Goal: Obtain resource: Download file/media

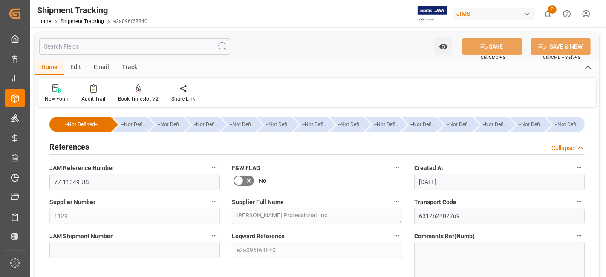
scroll to position [740, 0]
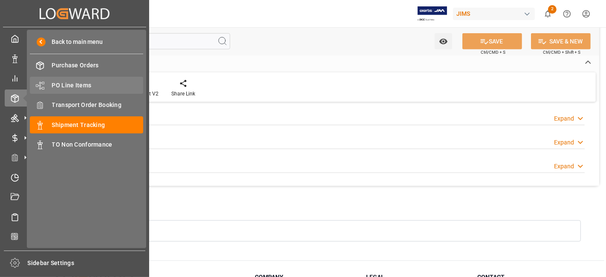
click at [77, 85] on span "PO Line Items" at bounding box center [98, 85] width 92 height 9
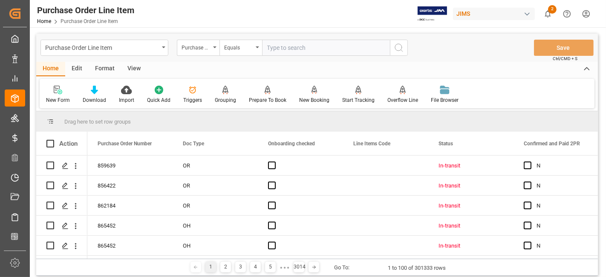
click at [284, 47] on input "text" at bounding box center [326, 48] width 128 height 16
click at [214, 49] on div "Purchase Order Number" at bounding box center [198, 48] width 43 height 16
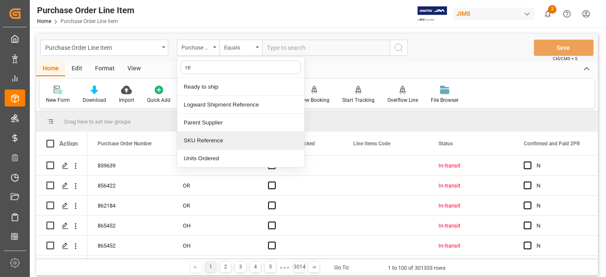
type input "ref"
click at [236, 138] on div "Reference 2 Vendor" at bounding box center [240, 141] width 127 height 18
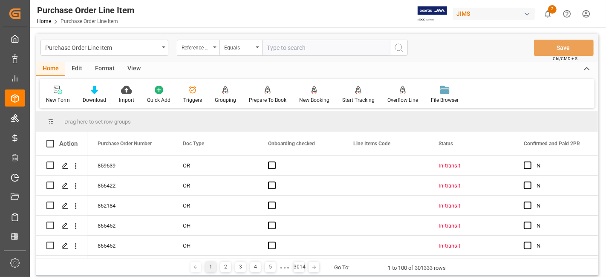
click at [288, 44] on input "text" at bounding box center [326, 48] width 128 height 16
paste input "77-11370-US"
type input "77-11370-US"
click at [403, 49] on icon "search button" at bounding box center [399, 48] width 10 height 10
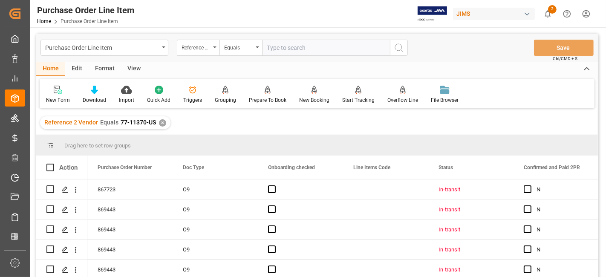
click at [141, 65] on div "View" at bounding box center [134, 69] width 26 height 14
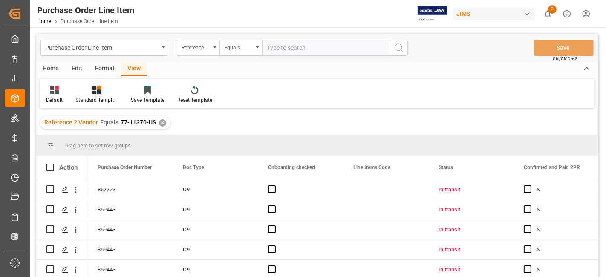
click at [97, 94] on icon at bounding box center [97, 90] width 9 height 9
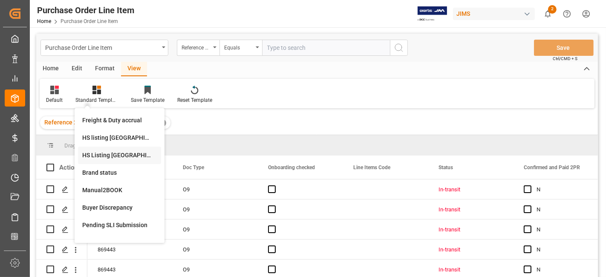
click at [119, 152] on div "HS Listing CANADA" at bounding box center [119, 155] width 75 height 9
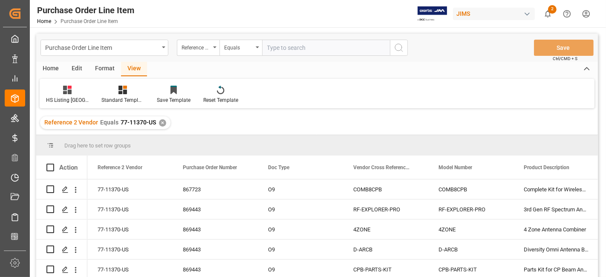
click at [51, 71] on div "Home" at bounding box center [50, 69] width 29 height 14
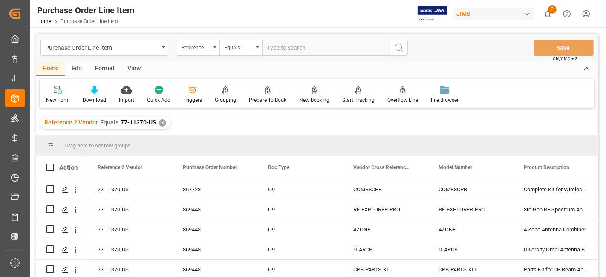
click at [87, 101] on div "Download" at bounding box center [94, 100] width 23 height 8
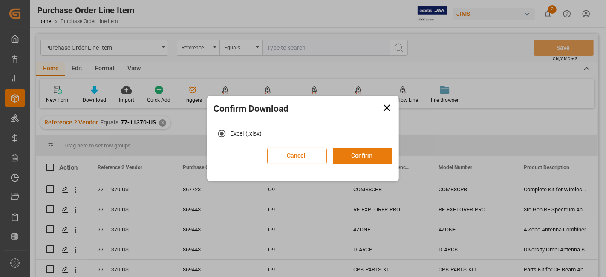
click at [346, 150] on button "Confirm" at bounding box center [363, 156] width 60 height 16
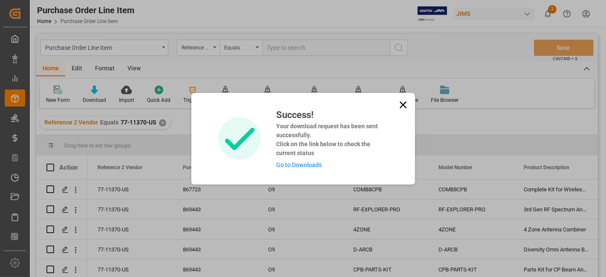
click at [298, 167] on link "Go to Downloads" at bounding box center [299, 165] width 46 height 7
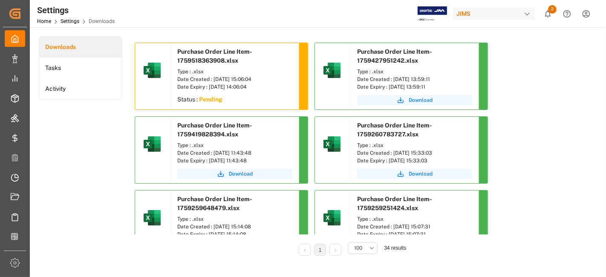
click at [195, 20] on div "Settings Home Settings Downloads JIMS 2 Notifications Only show unread All Watc…" at bounding box center [315, 13] width 582 height 27
click at [550, 15] on icon "show 2 new notifications" at bounding box center [548, 13] width 6 height 7
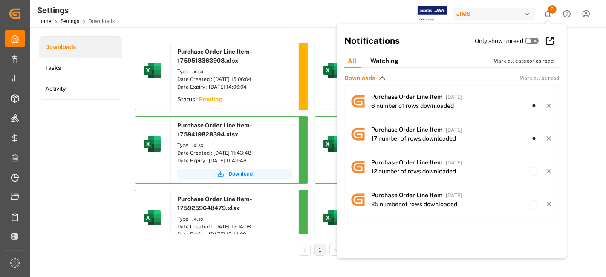
click at [519, 60] on div "Mark all categories read" at bounding box center [528, 61] width 69 height 8
click at [229, 17] on div "Settings Home Settings Downloads JIMS 0 Notifications Only show unread All Watc…" at bounding box center [315, 13] width 582 height 27
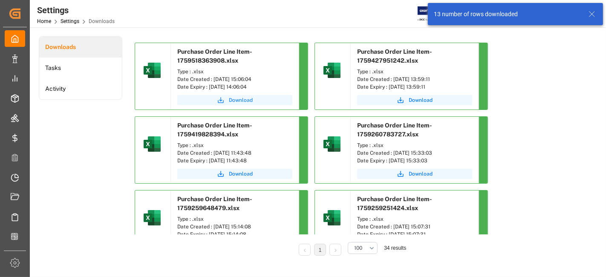
click at [231, 98] on span "Download" at bounding box center [241, 100] width 24 height 8
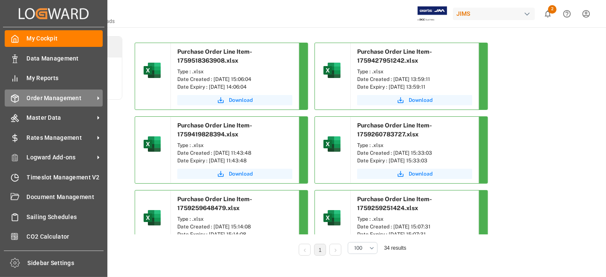
click at [63, 96] on span "Order Management" at bounding box center [60, 98] width 67 height 9
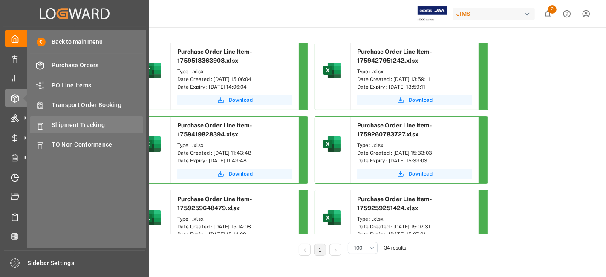
click at [100, 124] on span "Shipment Tracking" at bounding box center [98, 125] width 92 height 9
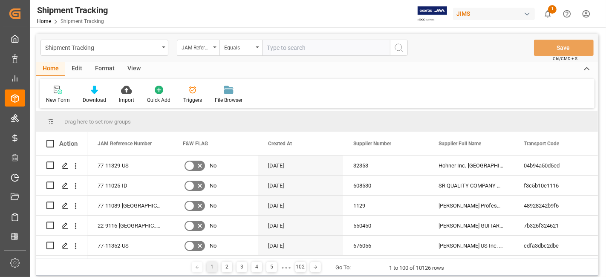
click at [280, 49] on input "text" at bounding box center [326, 48] width 128 height 16
type input "77-11348-[GEOGRAPHIC_DATA]"
click at [396, 46] on icon "search button" at bounding box center [399, 48] width 10 height 10
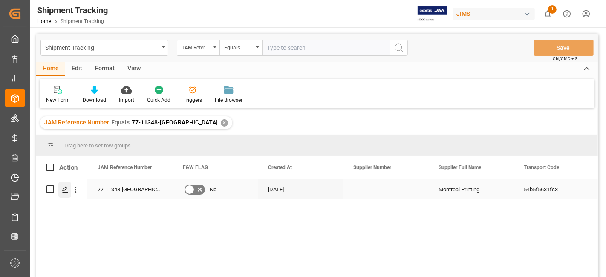
click at [66, 188] on polygon "Press SPACE to select this row." at bounding box center [65, 189] width 4 height 4
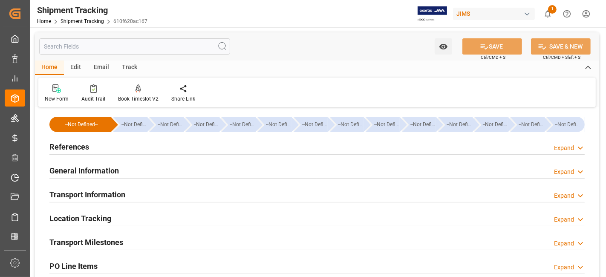
click at [84, 167] on h2 "General Information" at bounding box center [83, 171] width 69 height 12
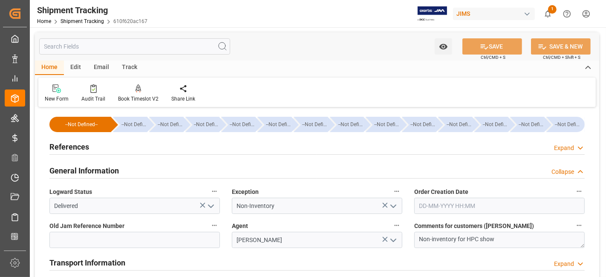
click at [84, 167] on h2 "General Information" at bounding box center [83, 171] width 69 height 12
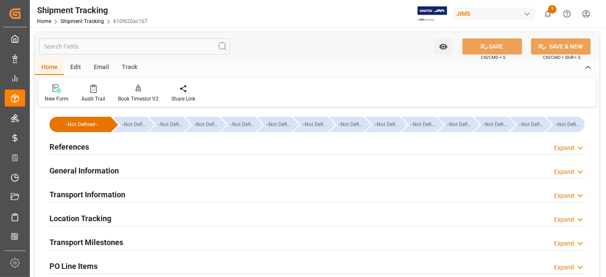
click at [78, 189] on h2 "Transport Information" at bounding box center [87, 195] width 76 height 12
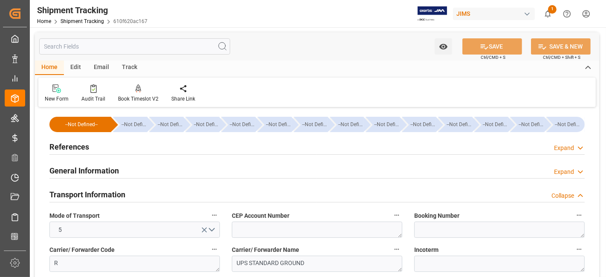
click at [95, 143] on div "References Expand" at bounding box center [316, 146] width 535 height 16
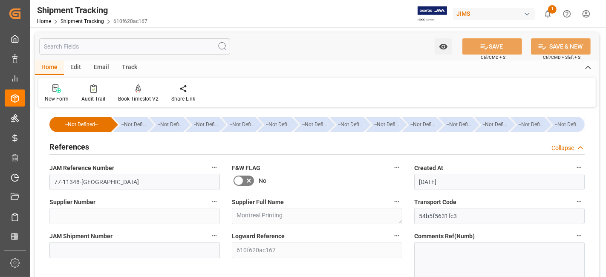
click at [97, 146] on div "References Collapse" at bounding box center [316, 146] width 535 height 16
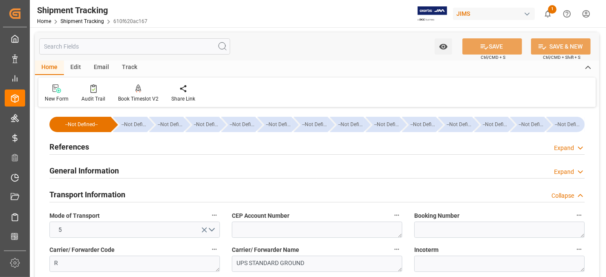
drag, startPoint x: 101, startPoint y: 167, endPoint x: 146, endPoint y: 177, distance: 46.3
click at [101, 167] on h2 "General Information" at bounding box center [83, 171] width 69 height 12
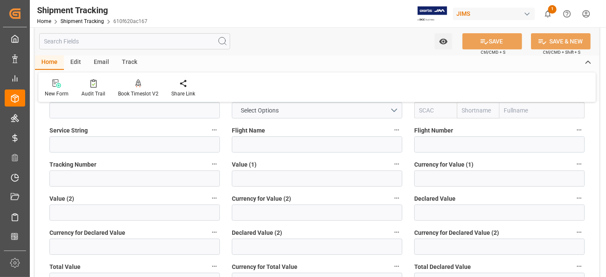
scroll to position [237, 0]
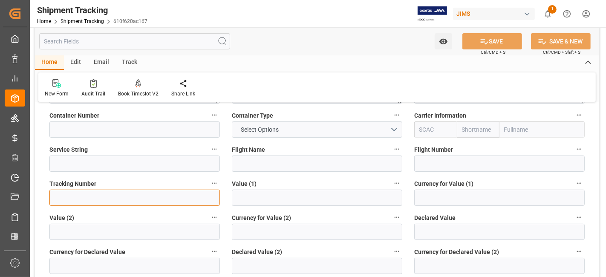
drag, startPoint x: 75, startPoint y: 191, endPoint x: 69, endPoint y: 193, distance: 7.3
click at [75, 191] on input at bounding box center [134, 198] width 171 height 16
paste input "1ZX0642W2090714687"
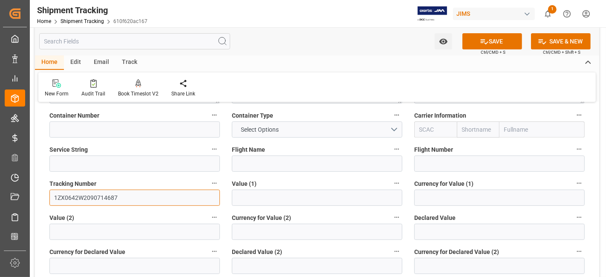
click at [130, 201] on input "1ZX0642W2090714687" at bounding box center [134, 198] width 171 height 16
paste input "1ZX0642W1494883777"
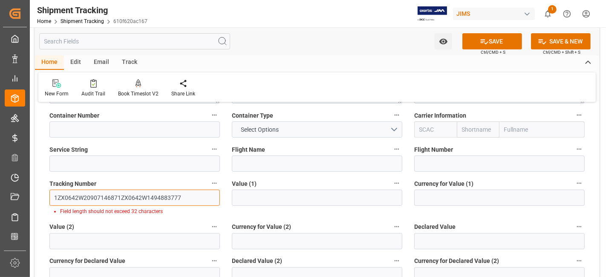
type input "1ZX0642W2090714687"
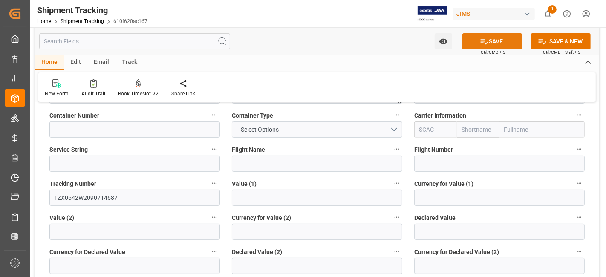
click at [490, 41] on button "SAVE" at bounding box center [493, 41] width 60 height 16
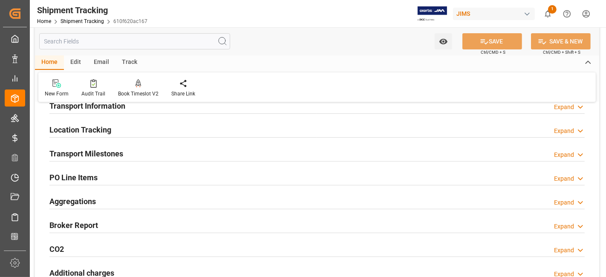
scroll to position [74, 0]
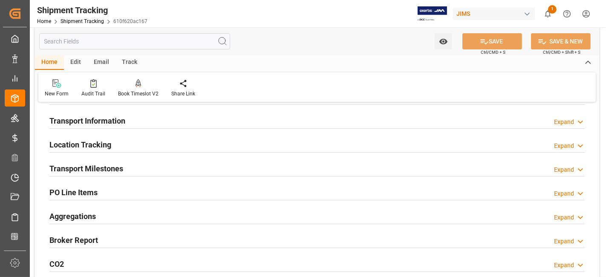
click at [122, 171] on h2 "Transport Milestones" at bounding box center [86, 169] width 74 height 12
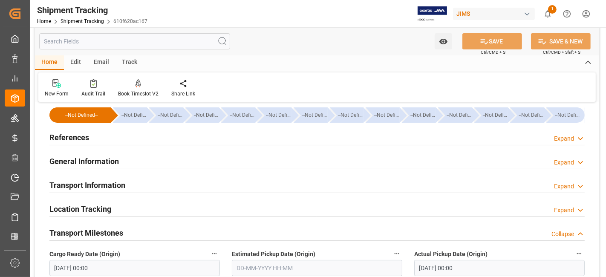
scroll to position [0, 0]
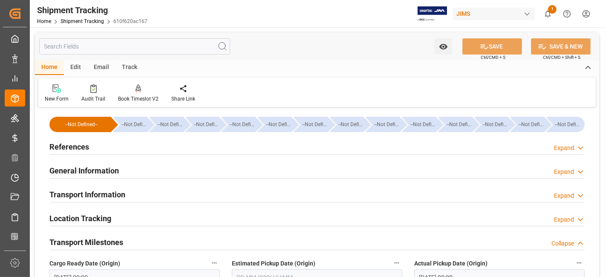
click at [127, 190] on div "Transport Information Expand" at bounding box center [316, 194] width 535 height 16
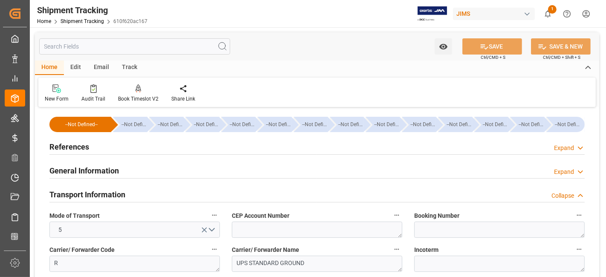
click at [118, 176] on div "General Information" at bounding box center [83, 170] width 69 height 16
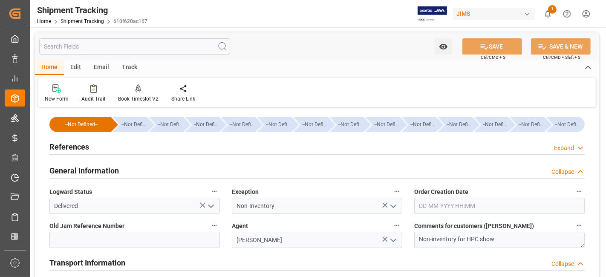
scroll to position [95, 0]
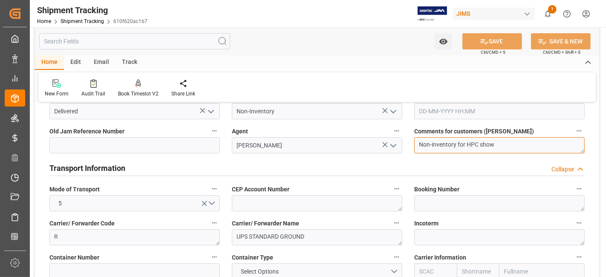
click at [506, 145] on textarea "Non-inventory for HPC show" at bounding box center [499, 145] width 171 height 16
paste textarea "1ZX0642W1494883777"
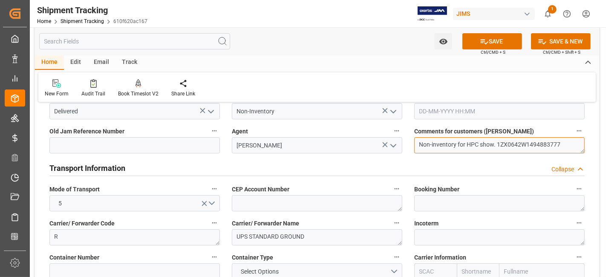
click at [498, 143] on textarea "Non-inventory for HPC show. 1ZX0642W1494883777" at bounding box center [499, 145] width 171 height 16
click at [497, 142] on textarea "Non-inventory for HPC show. 1ZX0642W1494883777" at bounding box center [499, 145] width 171 height 16
paste textarea "20907146871ZX0642W"
click at [558, 139] on textarea "Non-inventory for HPC show. 1ZX0642W2090714687 and 1ZX0642W1494883777" at bounding box center [499, 145] width 171 height 16
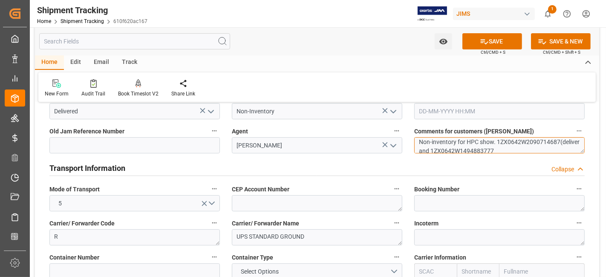
scroll to position [3, 0]
click at [581, 142] on textarea "Non-inventory for HPC show. 1ZX0642W2090714687(delivered 10/3) and 1ZX0642W1494…" at bounding box center [499, 145] width 171 height 16
click at [492, 148] on textarea "Non-inventory for HPC show. 1ZX0642W2090714687(delivered 10/3) and 1ZX0642W1494…" at bounding box center [499, 145] width 171 height 16
type textarea "Non-inventory for HPC show. 1ZX0642W2090714687(delivered 10/3) and 1ZX0642W1494…"
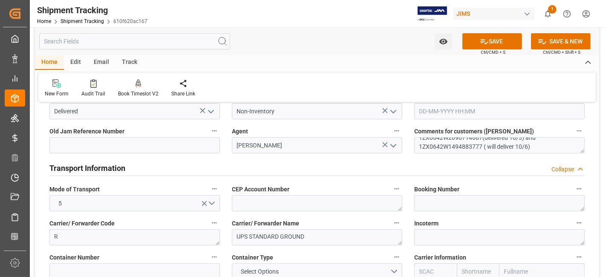
click at [502, 41] on button "SAVE" at bounding box center [493, 41] width 60 height 16
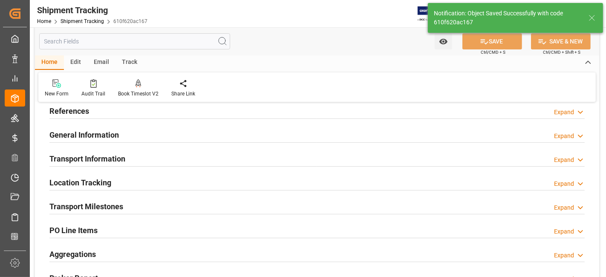
scroll to position [0, 0]
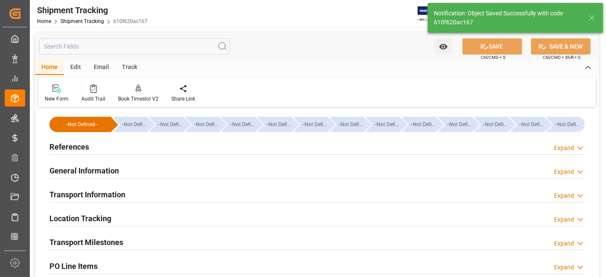
click at [447, 167] on div "General Information Expand" at bounding box center [316, 170] width 535 height 16
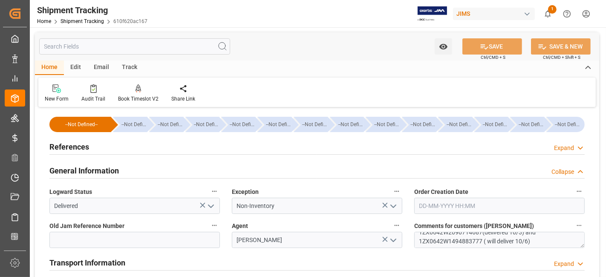
drag, startPoint x: 585, startPoint y: 241, endPoint x: 586, endPoint y: 232, distance: 9.0
click at [586, 232] on div "Comments for customers (SAL) Non-inventory for HPC show. 1ZX0642W2090714687(del…" at bounding box center [499, 234] width 182 height 34
drag, startPoint x: 414, startPoint y: 223, endPoint x: 503, endPoint y: 226, distance: 88.3
click at [503, 226] on label "Comments for customers (SAL)" at bounding box center [499, 226] width 171 height 12
copy span "Comments for customers (SAL)"
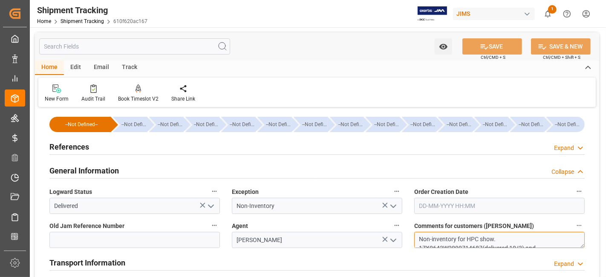
scroll to position [16, 0]
drag, startPoint x: 419, startPoint y: 237, endPoint x: 544, endPoint y: 251, distance: 125.7
click at [544, 251] on div "--Not Defined-- --Not Defined-- --Not Defined-- --Not Defined-- --Not Defined--…" at bounding box center [317, 280] width 564 height 341
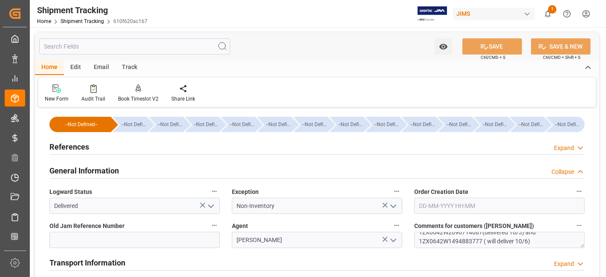
click at [92, 168] on h2 "General Information" at bounding box center [83, 171] width 69 height 12
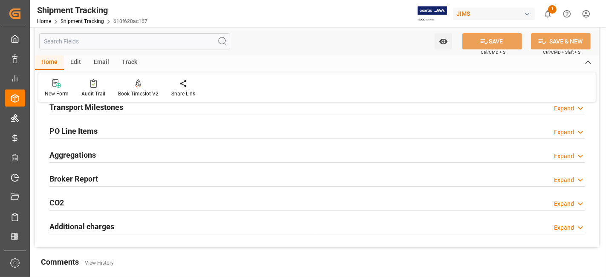
scroll to position [0, 0]
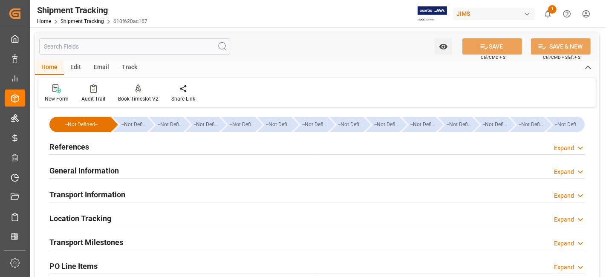
click at [83, 145] on h2 "References" at bounding box center [69, 147] width 40 height 12
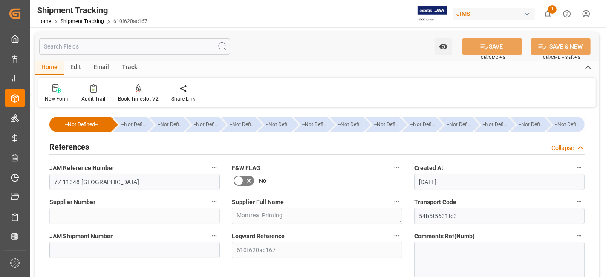
click at [83, 145] on h2 "References" at bounding box center [69, 147] width 40 height 12
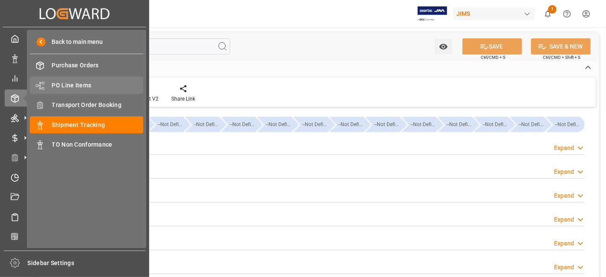
click at [79, 84] on span "PO Line Items" at bounding box center [98, 85] width 92 height 9
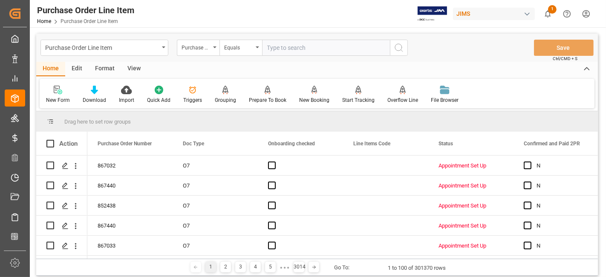
click at [214, 48] on div "Purchase Order Number" at bounding box center [198, 48] width 43 height 16
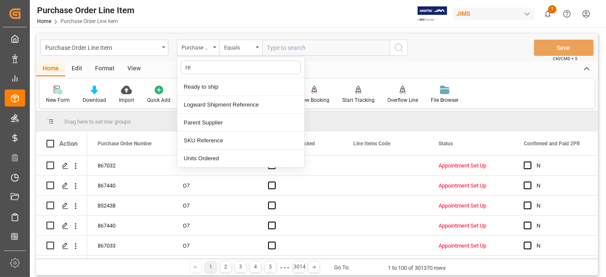
type input "ref"
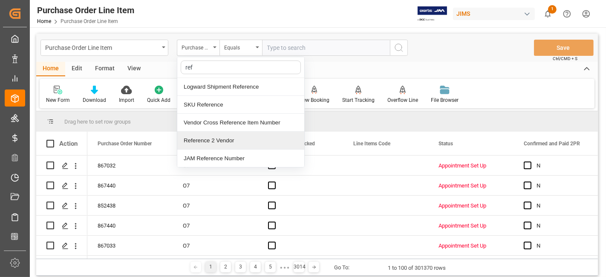
click at [221, 139] on div "Reference 2 Vendor" at bounding box center [240, 141] width 127 height 18
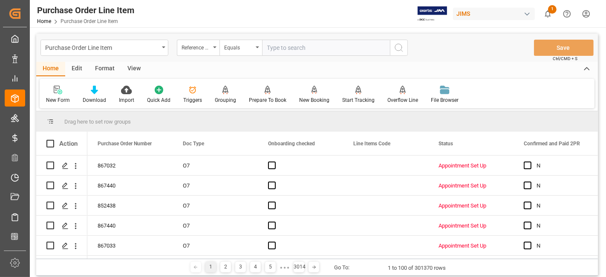
click at [284, 50] on input "text" at bounding box center [326, 48] width 128 height 16
paste input "77-11302-US"
type input "77-11302-US"
click at [404, 50] on button "search button" at bounding box center [399, 48] width 18 height 16
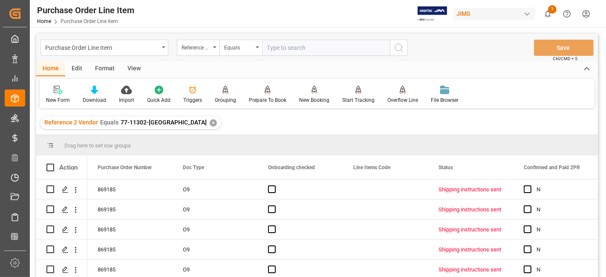
click at [137, 69] on div "View" at bounding box center [134, 69] width 26 height 14
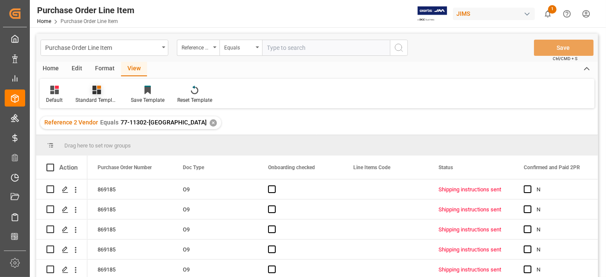
click at [98, 93] on icon at bounding box center [97, 90] width 9 height 9
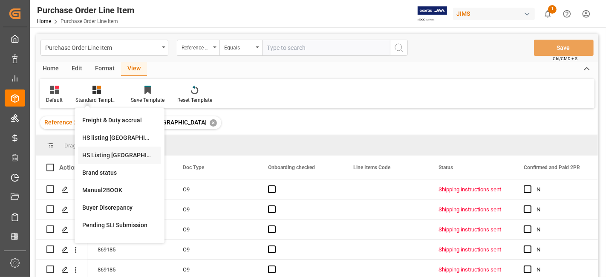
click at [124, 151] on div "HS Listing CANADA" at bounding box center [119, 155] width 75 height 9
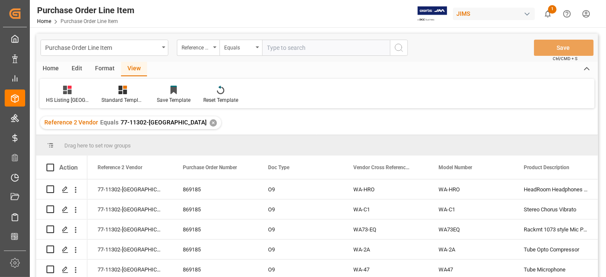
click at [52, 65] on div "Home" at bounding box center [50, 69] width 29 height 14
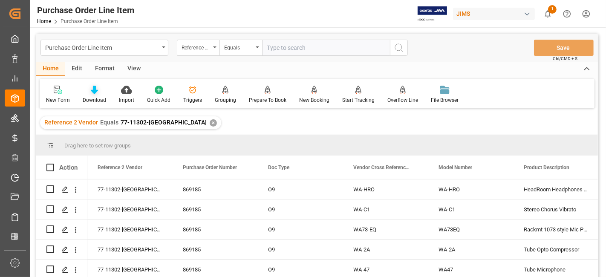
click at [94, 94] on div "Download" at bounding box center [94, 94] width 36 height 19
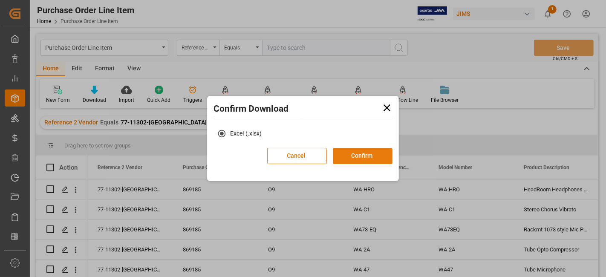
click at [354, 154] on button "Confirm" at bounding box center [363, 156] width 60 height 16
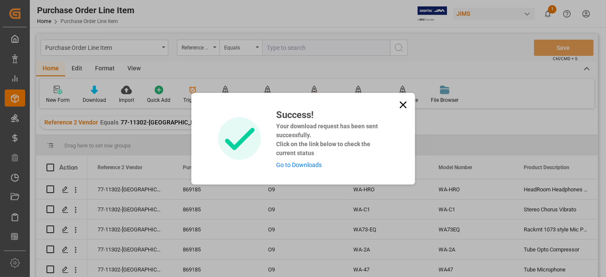
click at [310, 167] on link "Go to Downloads" at bounding box center [299, 165] width 46 height 7
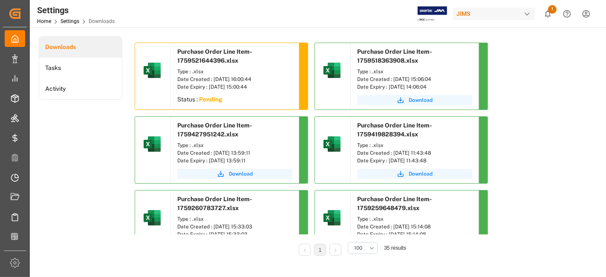
click at [99, 167] on div "Downloads Tasks Activity" at bounding box center [81, 151] width 84 height 231
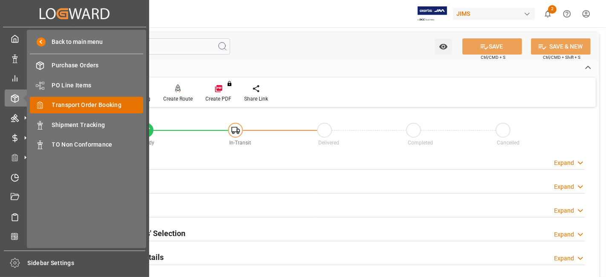
click at [110, 103] on span "Transport Order Booking" at bounding box center [98, 105] width 92 height 9
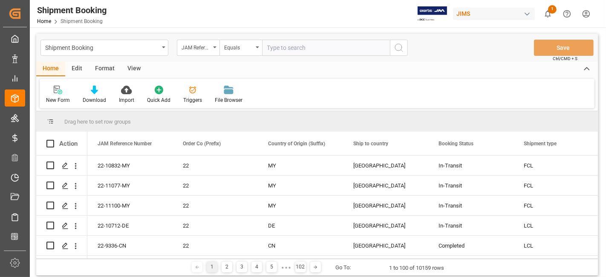
click at [281, 48] on input "text" at bounding box center [326, 48] width 128 height 16
type input "77-11324-US"
click at [396, 52] on icon "search button" at bounding box center [399, 48] width 10 height 10
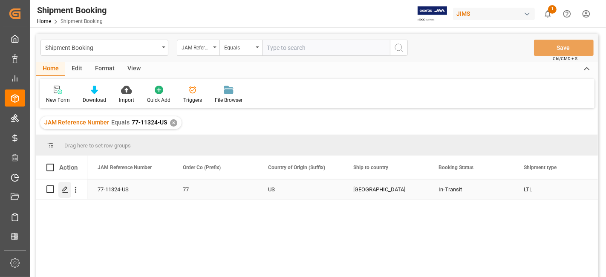
click at [65, 189] on polygon "Press SPACE to select this row." at bounding box center [65, 189] width 4 height 4
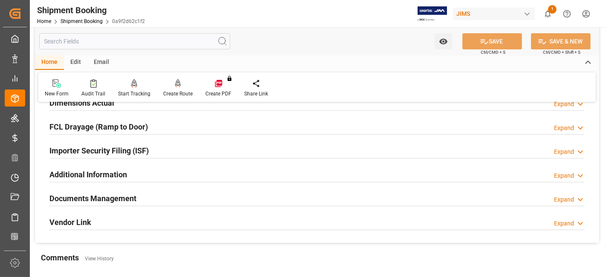
scroll to position [284, 0]
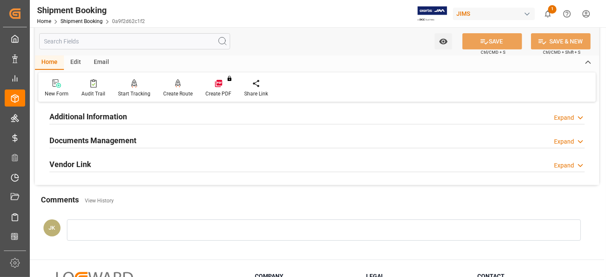
click at [102, 135] on h2 "Documents Management" at bounding box center [92, 141] width 87 height 12
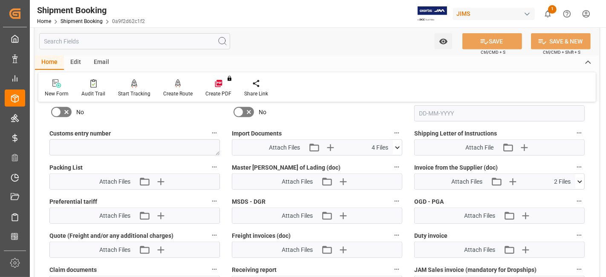
scroll to position [426, 0]
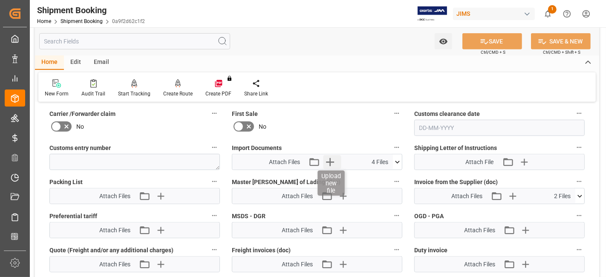
click at [333, 164] on icon "button" at bounding box center [331, 162] width 14 height 14
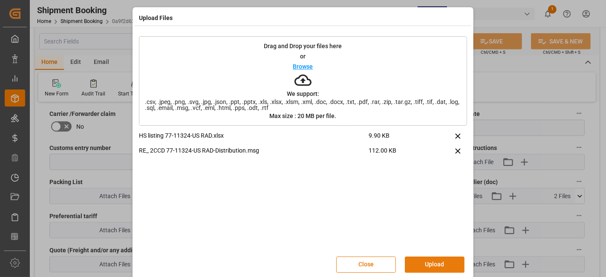
click at [425, 261] on button "Upload" at bounding box center [435, 265] width 60 height 16
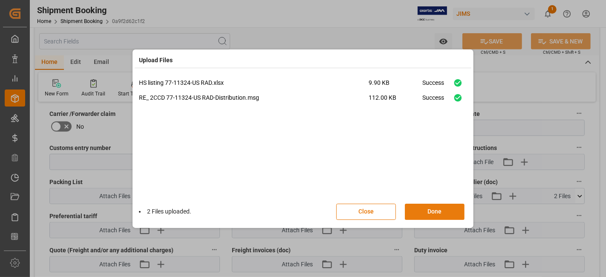
click at [422, 214] on button "Done" at bounding box center [435, 212] width 60 height 16
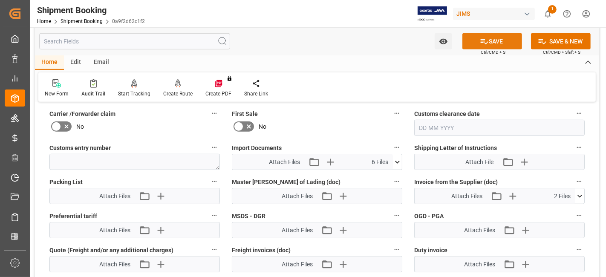
click at [486, 46] on button "SAVE" at bounding box center [493, 41] width 60 height 16
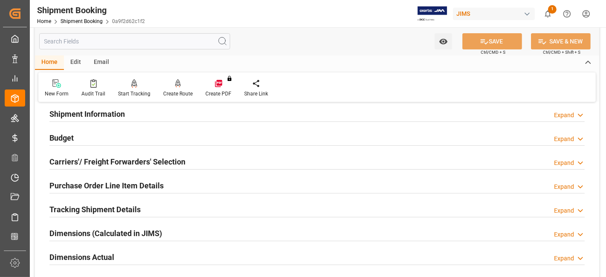
scroll to position [0, 0]
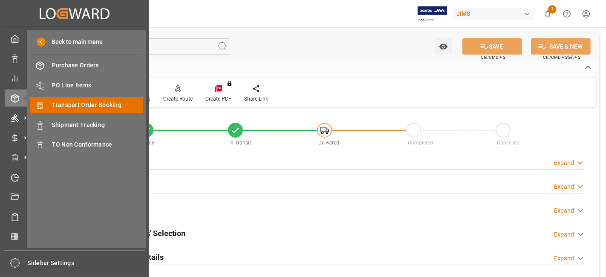
click at [89, 107] on span "Transport Order Booking" at bounding box center [98, 105] width 92 height 9
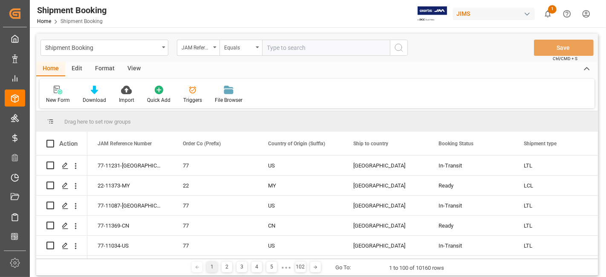
click at [279, 49] on input "text" at bounding box center [326, 48] width 128 height 16
type input "77-11370-US"
click at [400, 47] on icon "search button" at bounding box center [399, 48] width 10 height 10
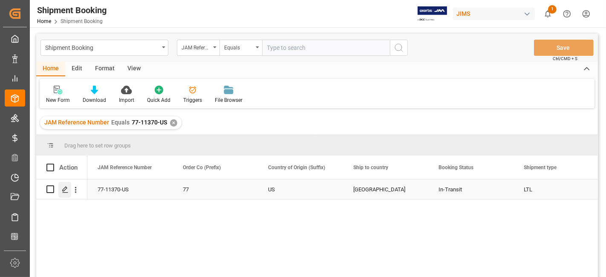
click at [68, 188] on icon "Press SPACE to select this row." at bounding box center [65, 189] width 7 height 7
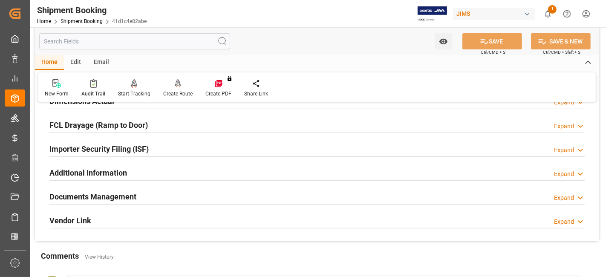
scroll to position [237, 0]
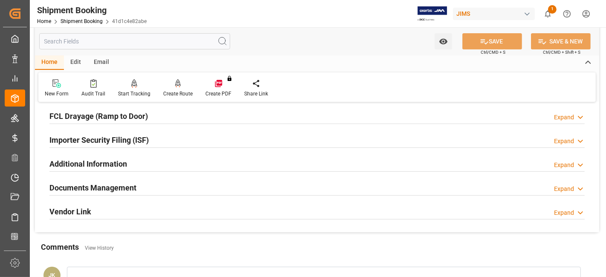
click at [136, 191] on div "Documents Management Expand" at bounding box center [316, 187] width 535 height 16
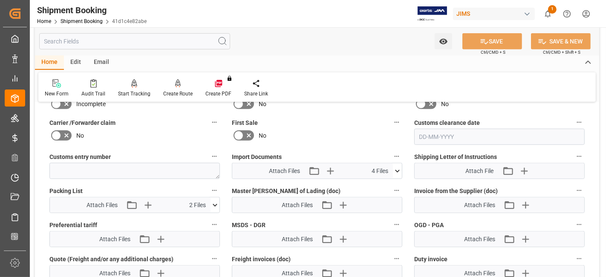
scroll to position [426, 0]
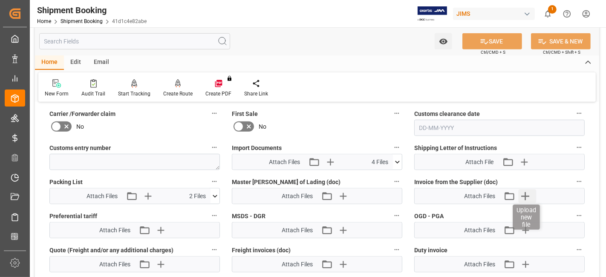
click at [527, 195] on icon "button" at bounding box center [526, 196] width 14 height 14
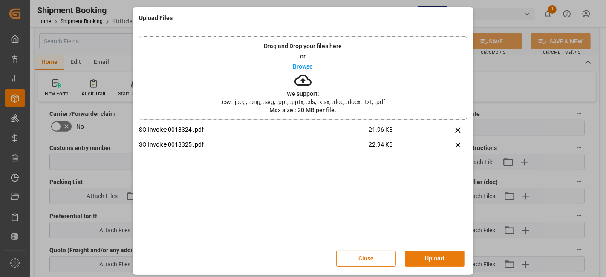
click at [430, 252] on button "Upload" at bounding box center [435, 259] width 60 height 16
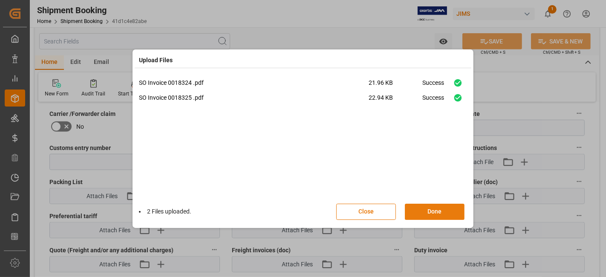
click at [425, 215] on button "Done" at bounding box center [435, 212] width 60 height 16
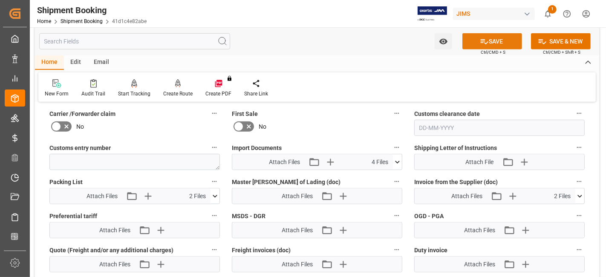
click at [483, 43] on icon at bounding box center [485, 41] width 8 height 5
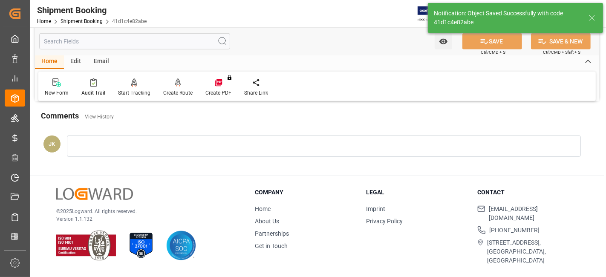
scroll to position [361, 0]
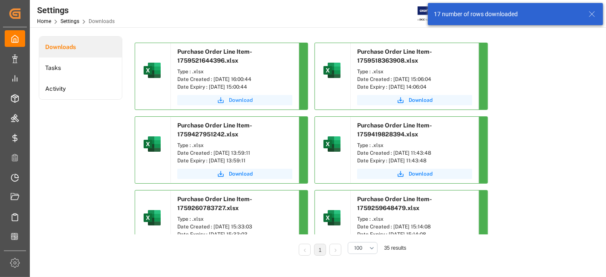
click at [232, 101] on span "Download" at bounding box center [241, 100] width 24 height 8
